Goal: Check status: Check status

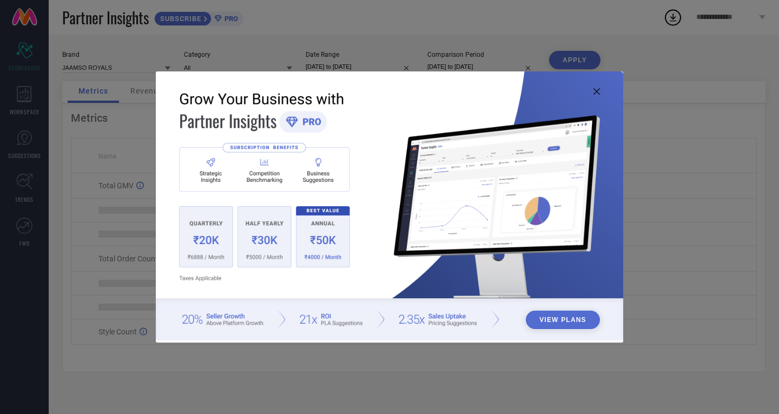
click at [596, 91] on icon at bounding box center [596, 91] width 6 height 6
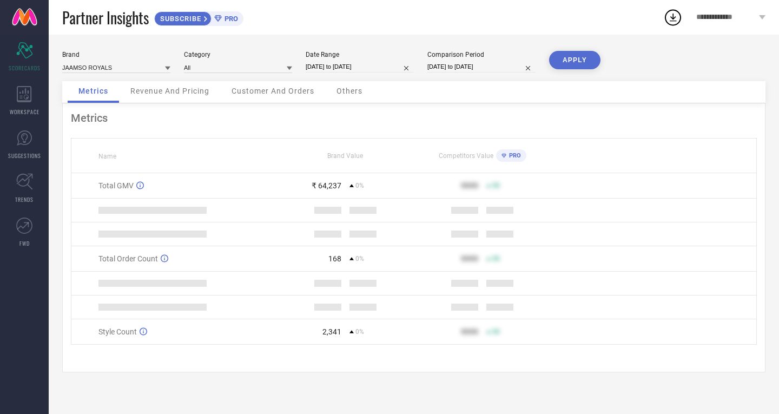
select select "8"
select select "2025"
select select "9"
select select "2025"
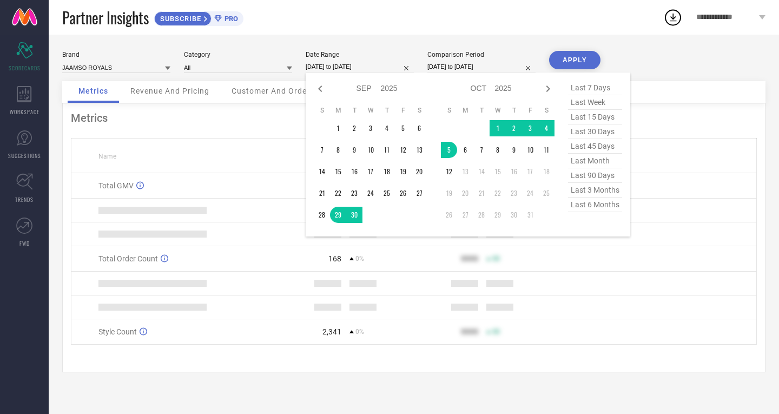
click at [352, 66] on input "[DATE] to [DATE]" at bounding box center [360, 66] width 108 height 11
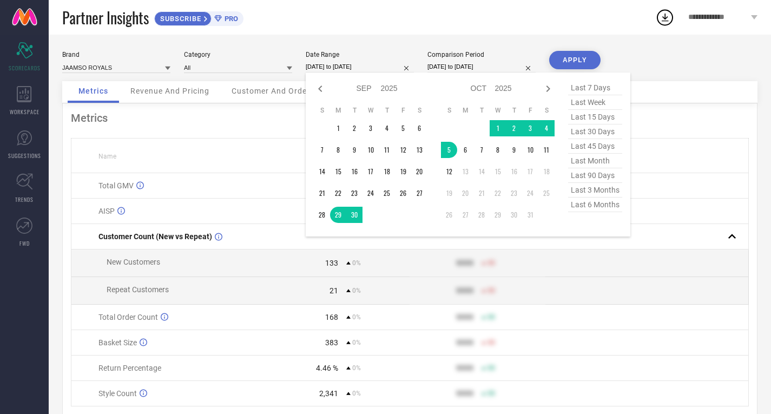
click at [583, 87] on span "last 7 days" at bounding box center [595, 88] width 54 height 15
type input "[DATE] to [DATE]"
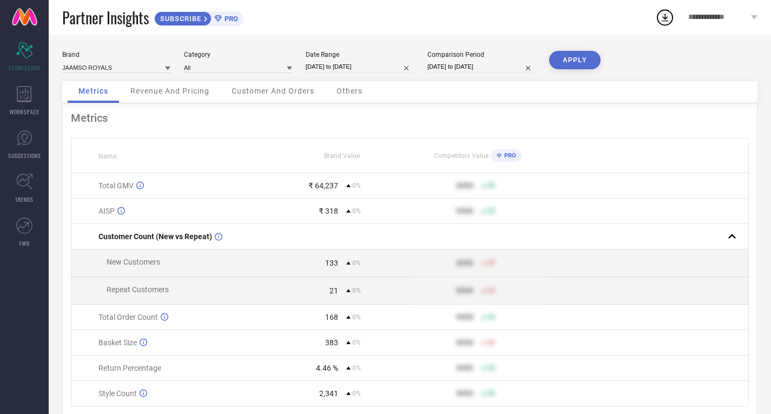
select select "8"
select select "2025"
select select "9"
select select "2025"
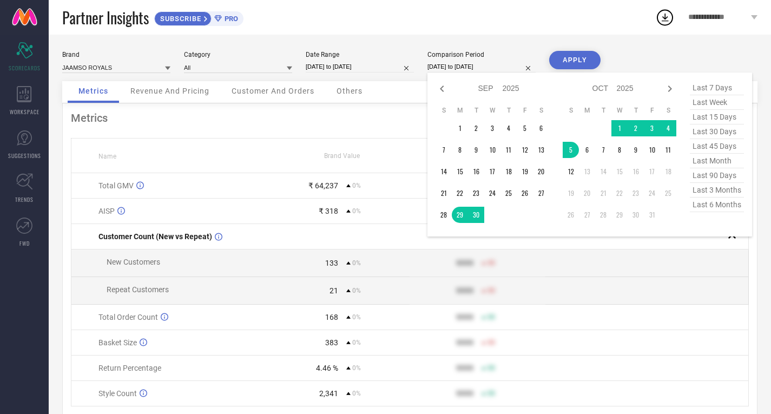
click at [473, 66] on input "[DATE] to [DATE]" at bounding box center [481, 66] width 108 height 11
click at [700, 88] on span "last 7 days" at bounding box center [717, 88] width 54 height 15
type input "[DATE] to [DATE]"
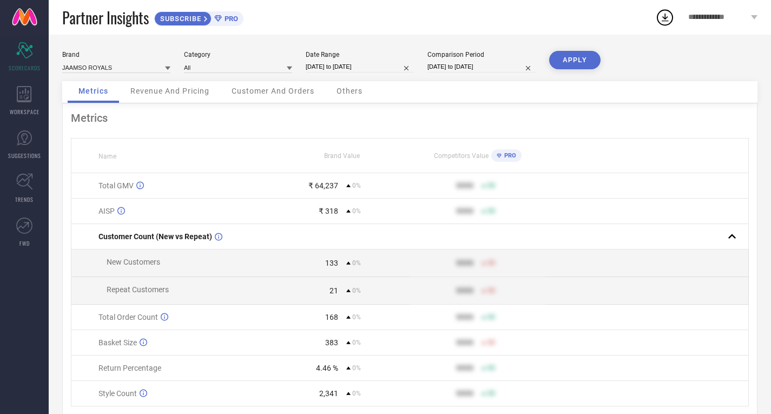
click at [569, 57] on button "APPLY" at bounding box center [574, 60] width 51 height 18
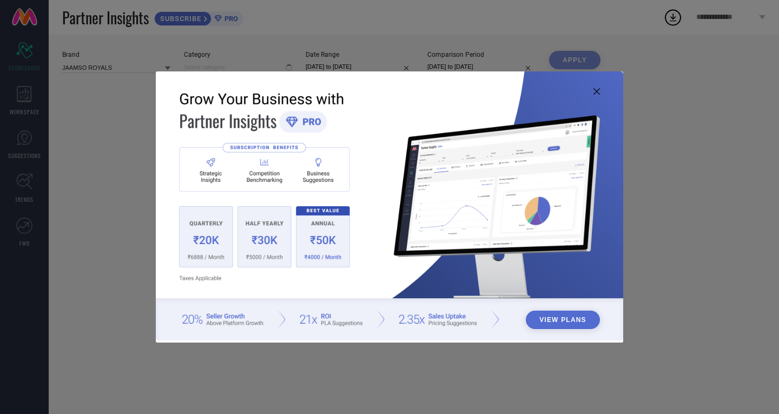
type input "All"
click at [598, 90] on icon at bounding box center [596, 91] width 6 height 6
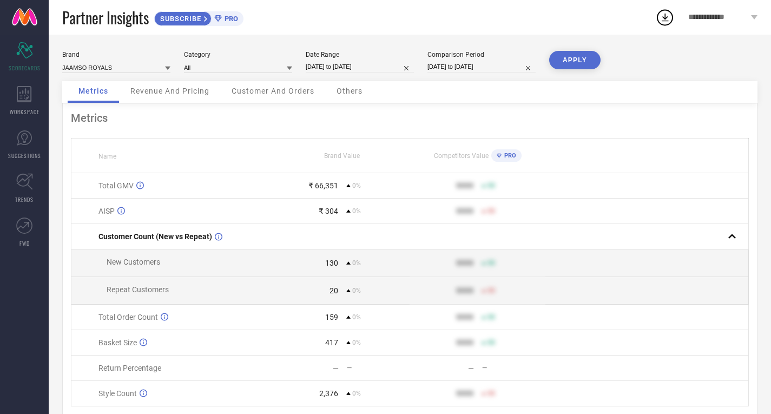
select select "9"
select select "2025"
select select "10"
select select "2025"
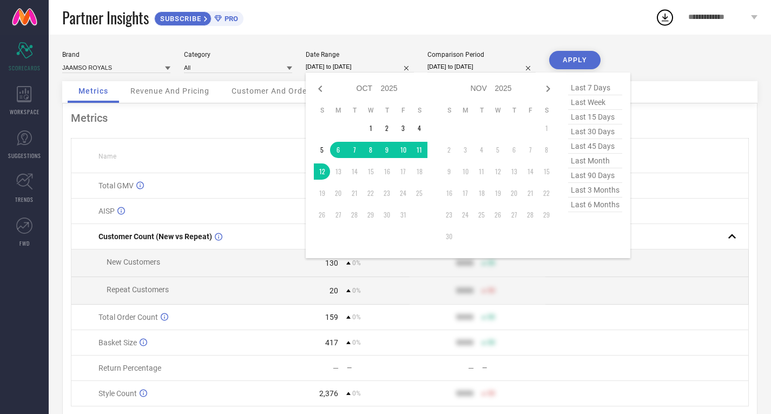
click at [350, 64] on input "[DATE] to [DATE]" at bounding box center [360, 66] width 108 height 11
click at [593, 89] on span "last 7 days" at bounding box center [595, 88] width 54 height 15
type input "[DATE] to [DATE]"
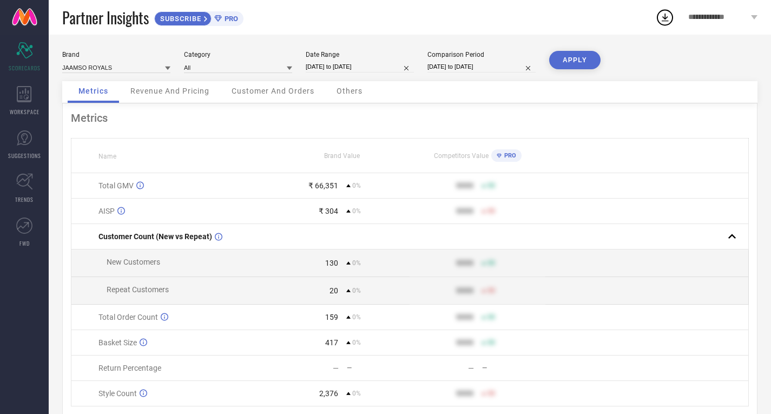
click at [488, 68] on input "[DATE] to [DATE]" at bounding box center [481, 66] width 108 height 11
select select "9"
select select "2025"
select select "10"
select select "2025"
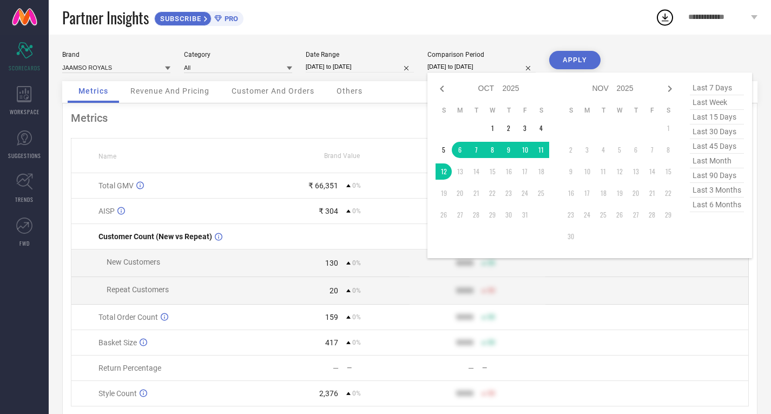
click at [704, 90] on span "last 7 days" at bounding box center [717, 88] width 54 height 15
type input "[DATE] to [DATE]"
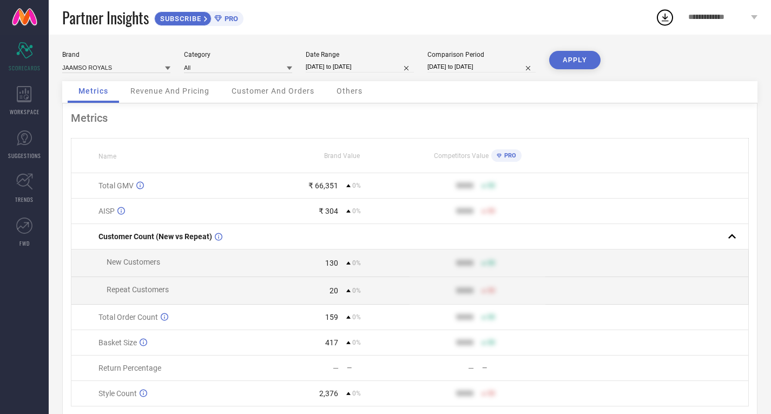
click at [574, 58] on button "APPLY" at bounding box center [574, 60] width 51 height 18
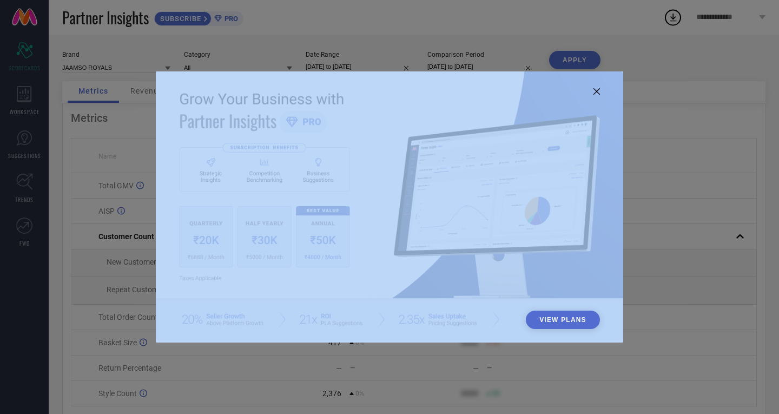
click at [594, 95] on div "View Plans" at bounding box center [389, 206] width 467 height 271
click at [597, 95] on div "View Plans" at bounding box center [389, 206] width 467 height 271
click at [599, 92] on icon at bounding box center [596, 91] width 6 height 6
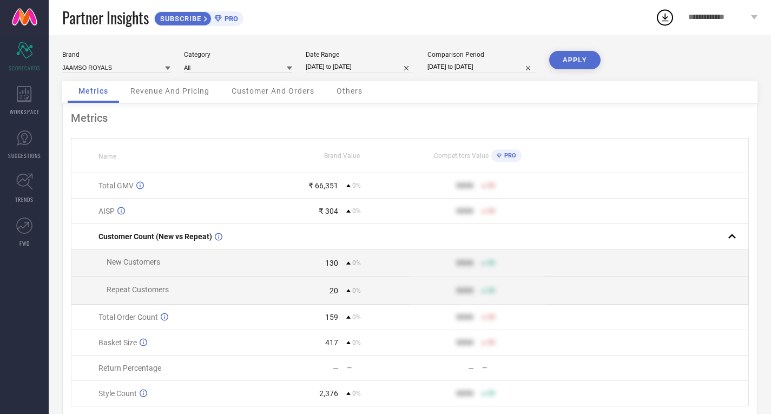
click at [370, 70] on input "[DATE] to [DATE]" at bounding box center [360, 66] width 108 height 11
select select "9"
select select "2025"
select select "10"
select select "2025"
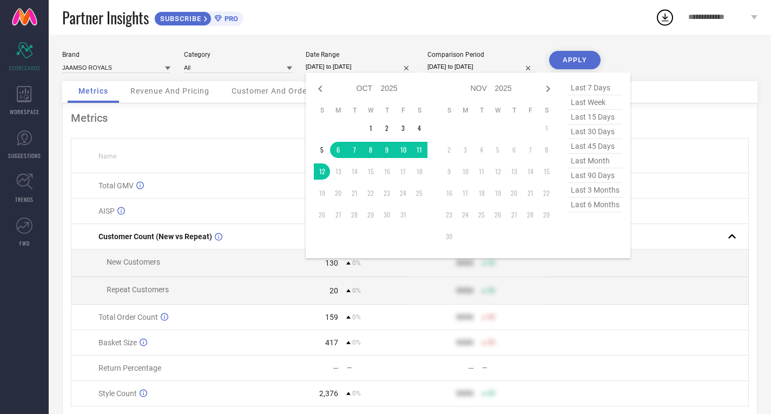
click at [594, 88] on span "last 7 days" at bounding box center [595, 88] width 54 height 15
type input "[DATE] to [DATE]"
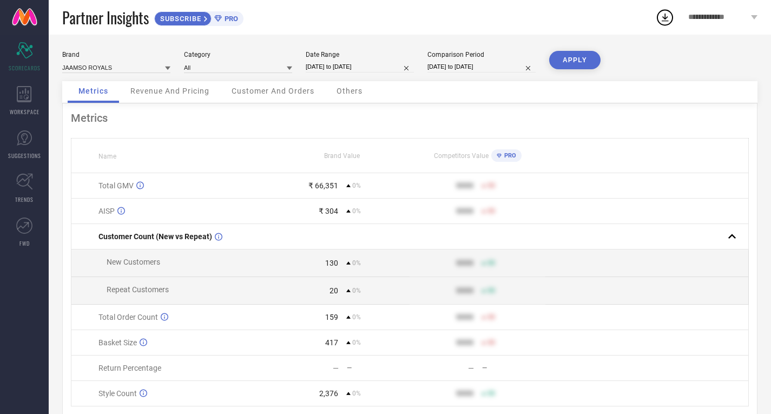
drag, startPoint x: 482, startPoint y: 63, endPoint x: 523, endPoint y: 69, distance: 41.5
click at [486, 64] on input "[DATE] to [DATE]" at bounding box center [481, 66] width 108 height 11
select select "9"
select select "2025"
select select "10"
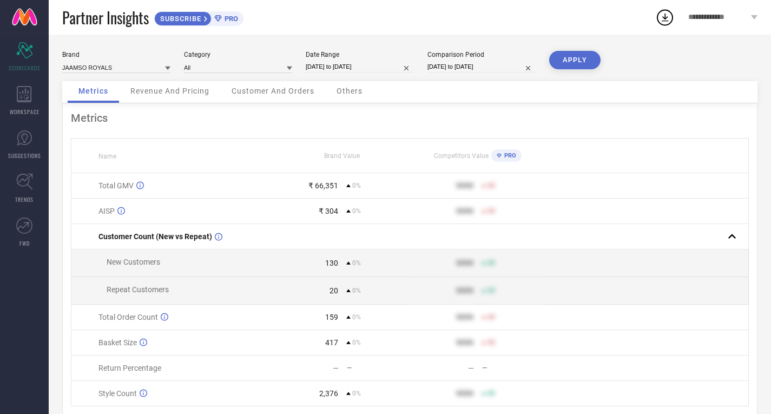
select select "2025"
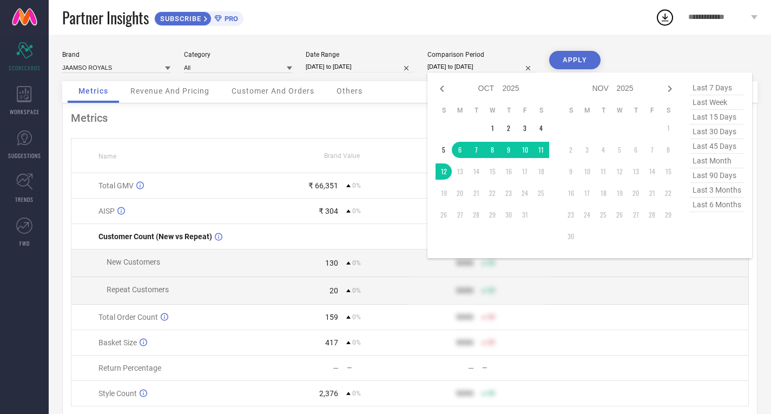
click at [703, 87] on span "last 7 days" at bounding box center [717, 88] width 54 height 15
type input "[DATE] to [DATE]"
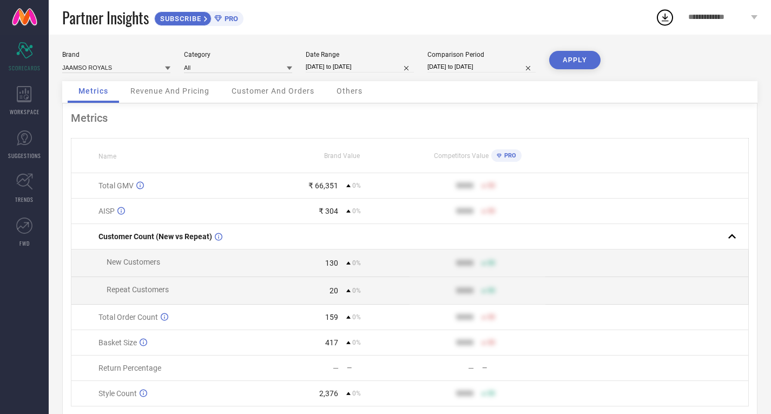
click at [568, 58] on button "APPLY" at bounding box center [574, 60] width 51 height 18
